Goal: Communication & Community: Answer question/provide support

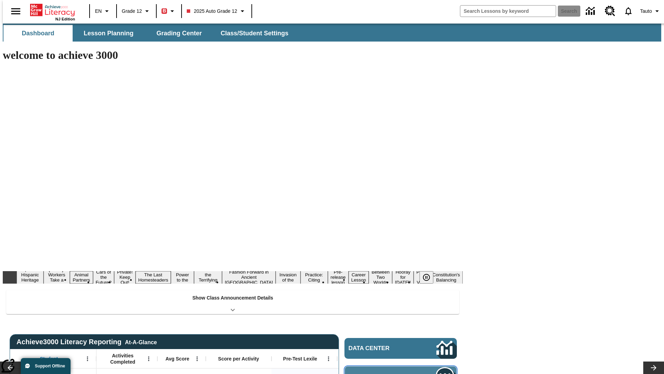
click at [403, 373] on span "Message Center" at bounding box center [382, 376] width 67 height 7
